Goal: Task Accomplishment & Management: Complete application form

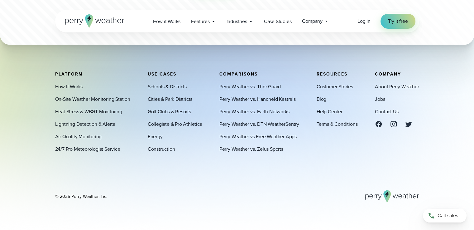
scroll to position [316, 0]
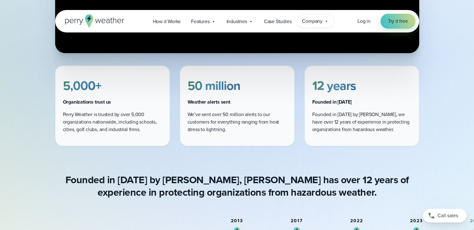
click at [326, 21] on icon at bounding box center [326, 21] width 5 height 5
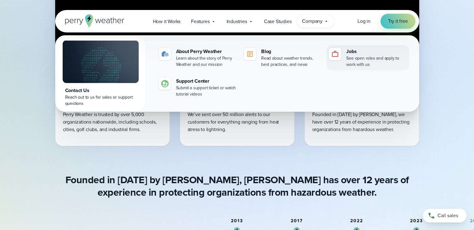
click at [349, 59] on div "See open roles and apply to work with us" at bounding box center [376, 61] width 60 height 12
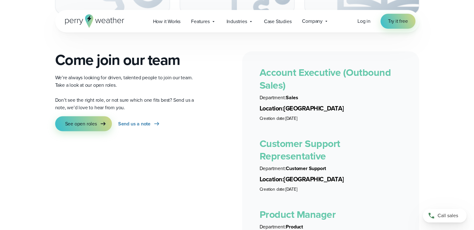
scroll to position [1108, 0]
click at [135, 120] on span "Send us a note" at bounding box center [134, 123] width 32 height 7
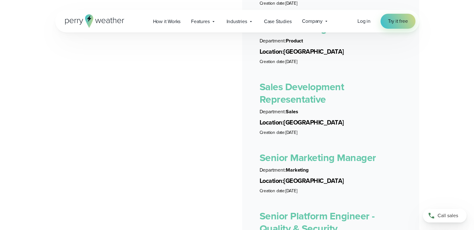
scroll to position [1313, 0]
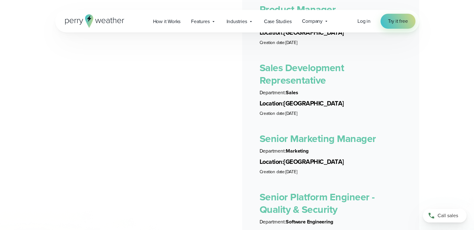
click at [317, 147] on li "Department: Marketing" at bounding box center [331, 150] width 142 height 7
click at [310, 136] on link "Senior Marketing Manager" at bounding box center [318, 138] width 117 height 15
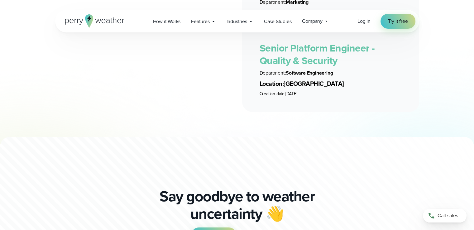
scroll to position [1461, 0]
